Goal: Check status: Check status

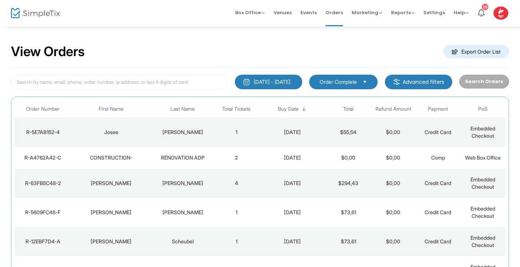
click at [149, 154] on div "CONSTRUCTION-" at bounding box center [111, 157] width 77 height 7
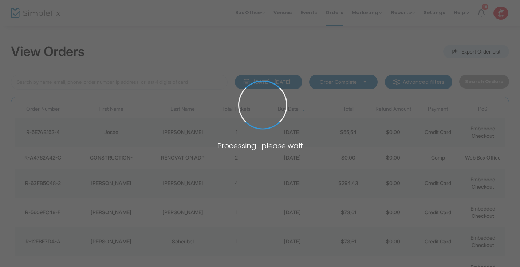
click at [149, 154] on span at bounding box center [260, 133] width 520 height 267
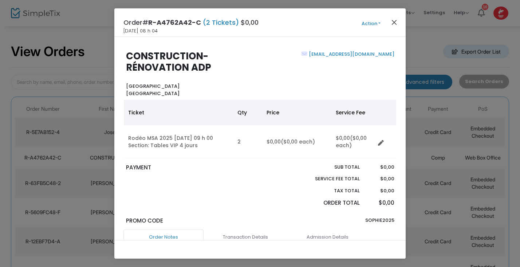
click at [396, 20] on button "Close" at bounding box center [394, 21] width 9 height 9
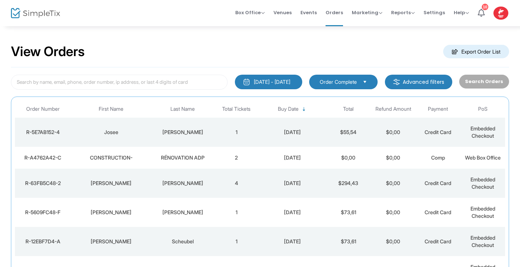
click at [153, 131] on td "[PERSON_NAME]" at bounding box center [183, 132] width 63 height 29
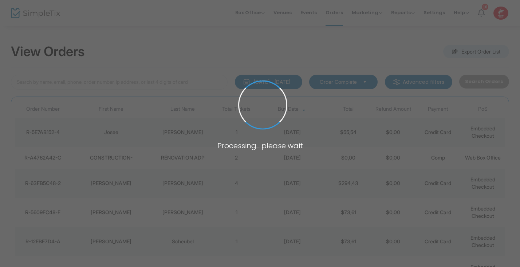
click at [153, 131] on span at bounding box center [260, 133] width 520 height 267
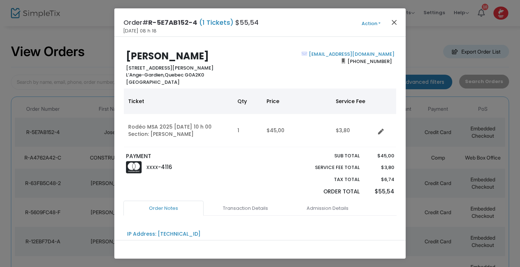
click at [392, 22] on button "Close" at bounding box center [394, 21] width 9 height 9
click at [392, 22] on div "Order# R-5E7AB152-4 (1 Tickets) $55,54 [DATE] 08 h 18 Action Mark Admitted Edit…" at bounding box center [260, 22] width 292 height 28
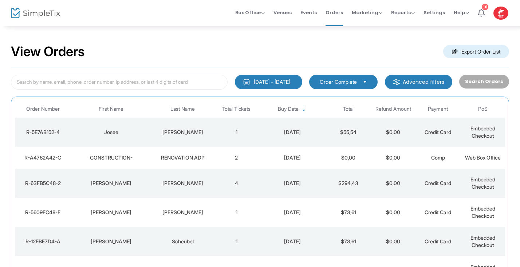
click at [160, 154] on div "RÉNOVATION ADP" at bounding box center [182, 157] width 59 height 7
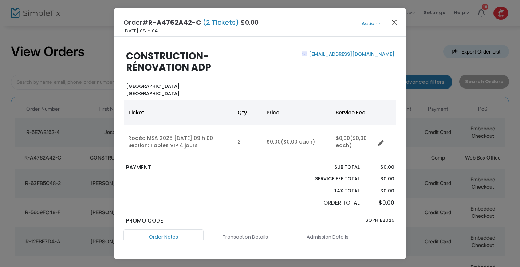
click at [394, 20] on button "Close" at bounding box center [394, 21] width 9 height 9
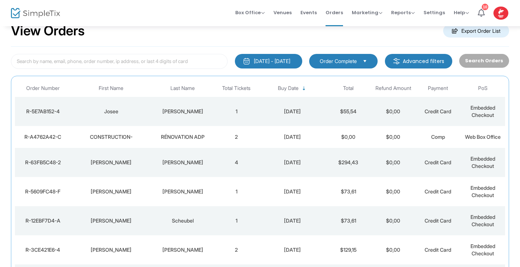
scroll to position [17, 0]
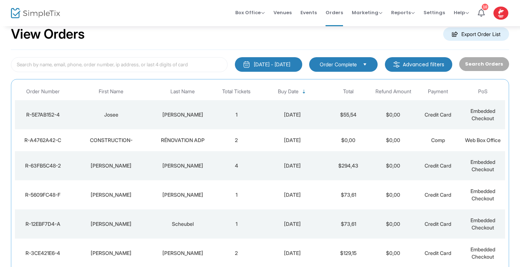
click at [178, 138] on div "RÉNOVATION ADP" at bounding box center [182, 140] width 59 height 7
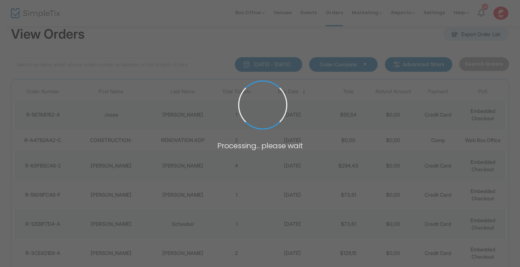
click at [178, 138] on span at bounding box center [260, 133] width 520 height 267
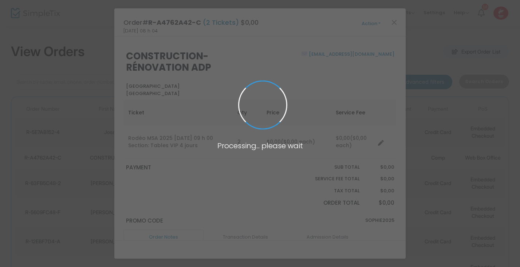
scroll to position [0, 0]
